Goal: Transaction & Acquisition: Book appointment/travel/reservation

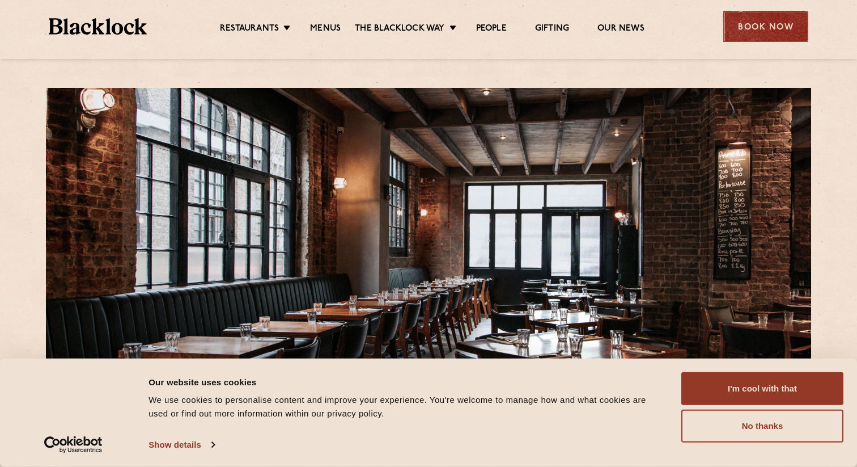
click at [756, 29] on div "Book Now" at bounding box center [766, 26] width 85 height 31
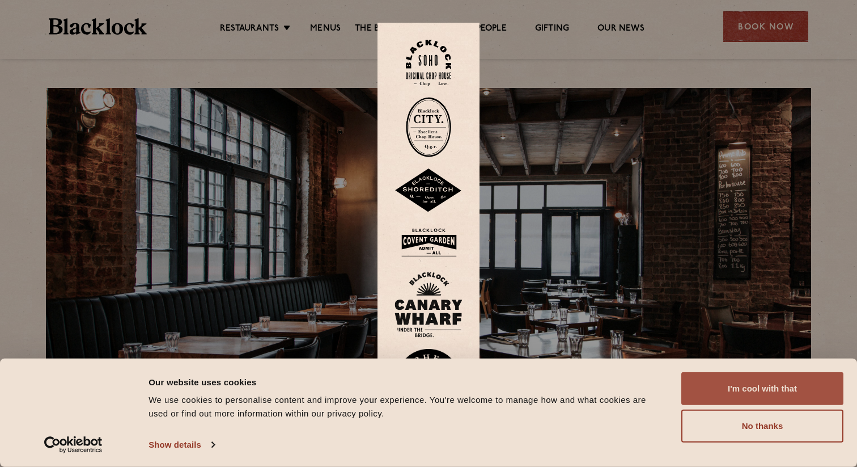
click at [722, 391] on button "I'm cool with that" at bounding box center [763, 388] width 162 height 33
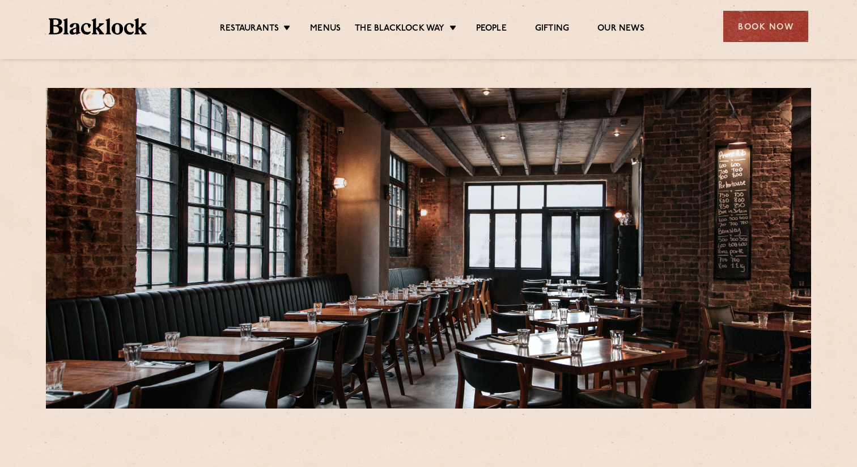
click at [763, 48] on div "Restaurants [GEOGRAPHIC_DATA] [GEOGRAPHIC_DATA] [GEOGRAPHIC_DATA] [GEOGRAPHIC_D…" at bounding box center [429, 25] width 794 height 50
click at [759, 36] on div "Book Now" at bounding box center [766, 26] width 85 height 31
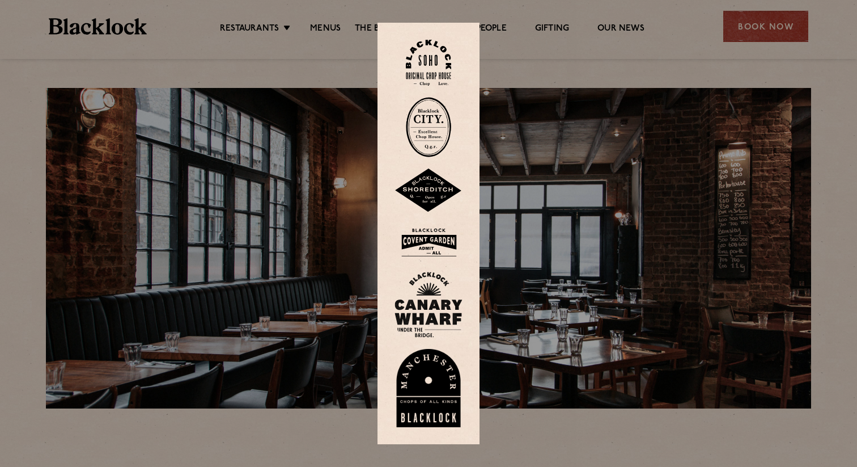
scroll to position [3, 0]
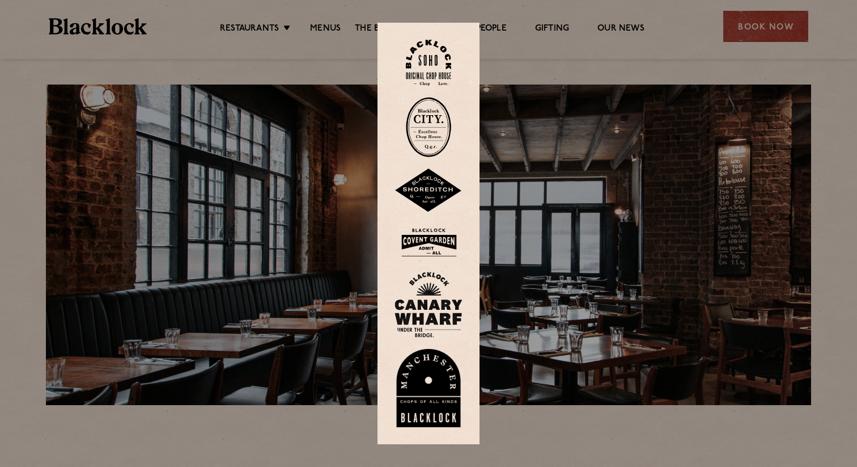
click at [420, 180] on img at bounding box center [429, 190] width 68 height 44
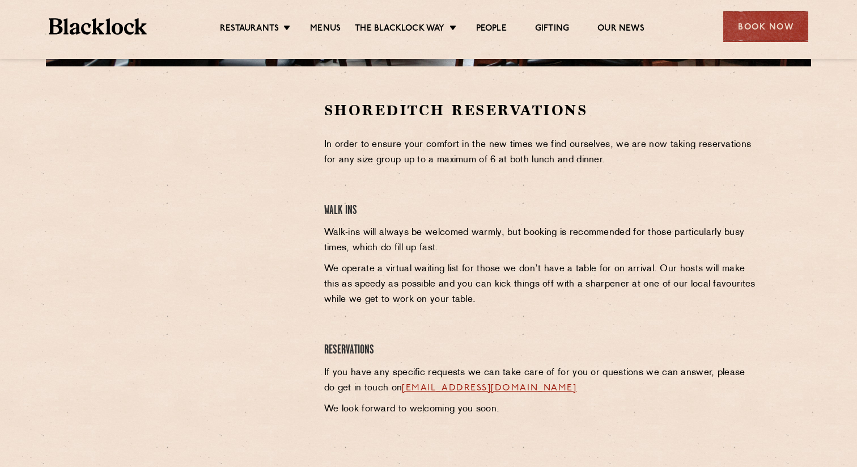
scroll to position [349, 0]
